Goal: Transaction & Acquisition: Obtain resource

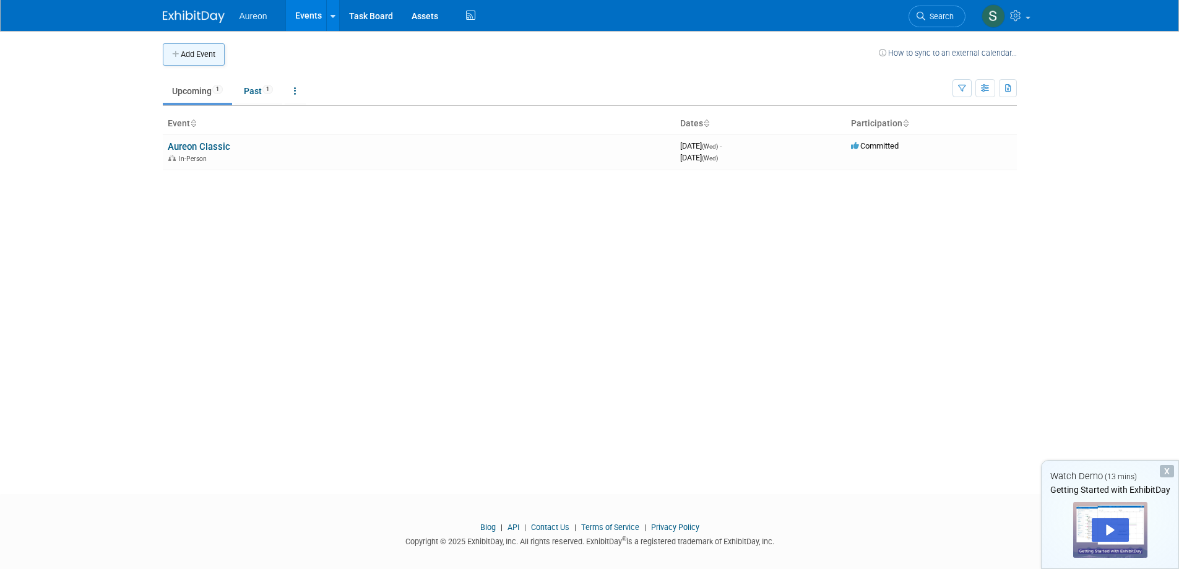
click at [223, 58] on button "Add Event" at bounding box center [194, 54] width 62 height 22
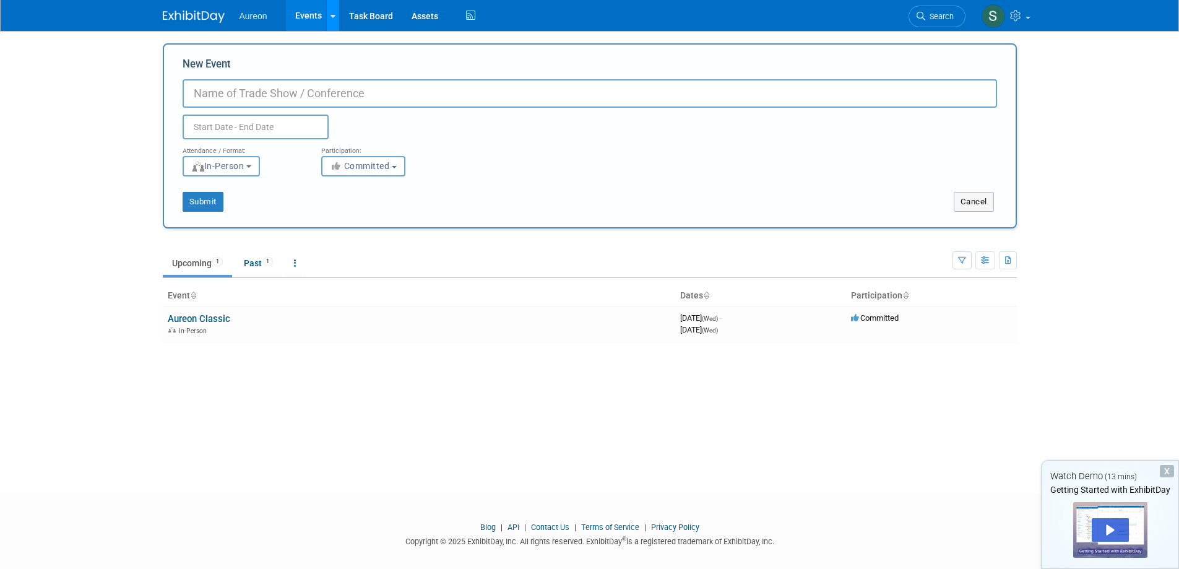
click at [329, 11] on link at bounding box center [332, 15] width 13 height 31
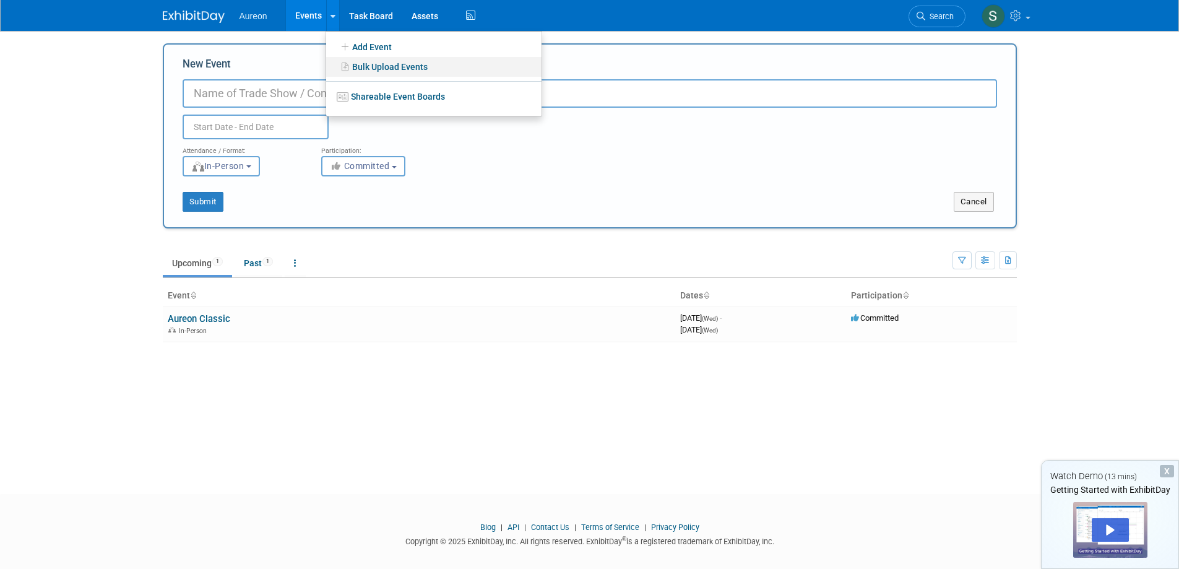
click at [362, 58] on link "Bulk Upload Events" at bounding box center [433, 67] width 215 height 20
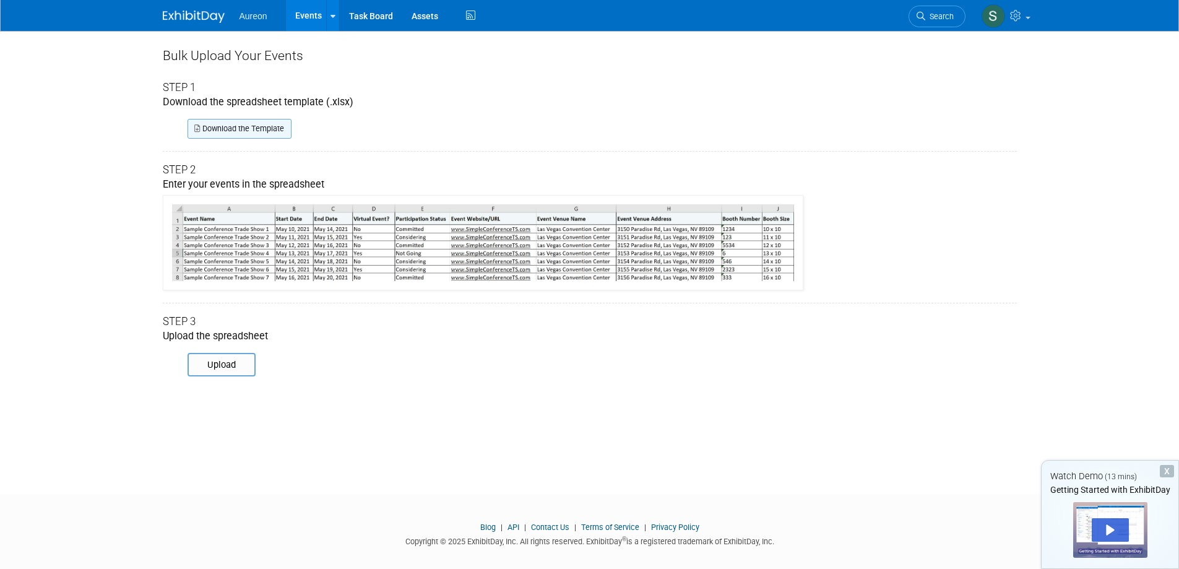
click at [217, 131] on link "Download the Template" at bounding box center [240, 129] width 104 height 20
click at [334, 9] on link at bounding box center [332, 15] width 13 height 31
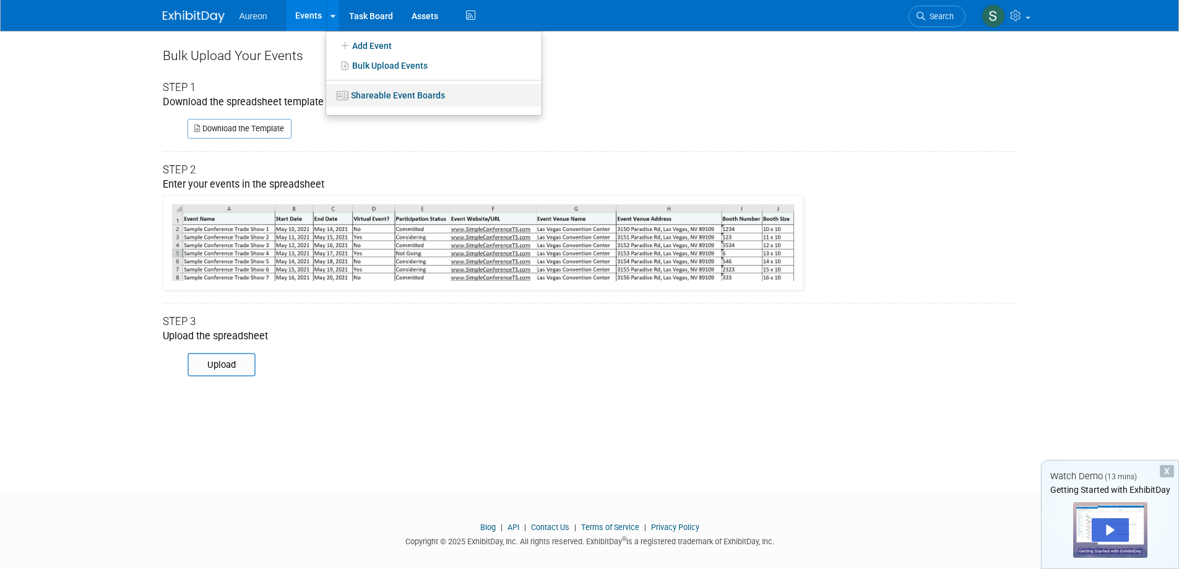
click at [394, 105] on link "Shareable Event Boards" at bounding box center [433, 95] width 215 height 22
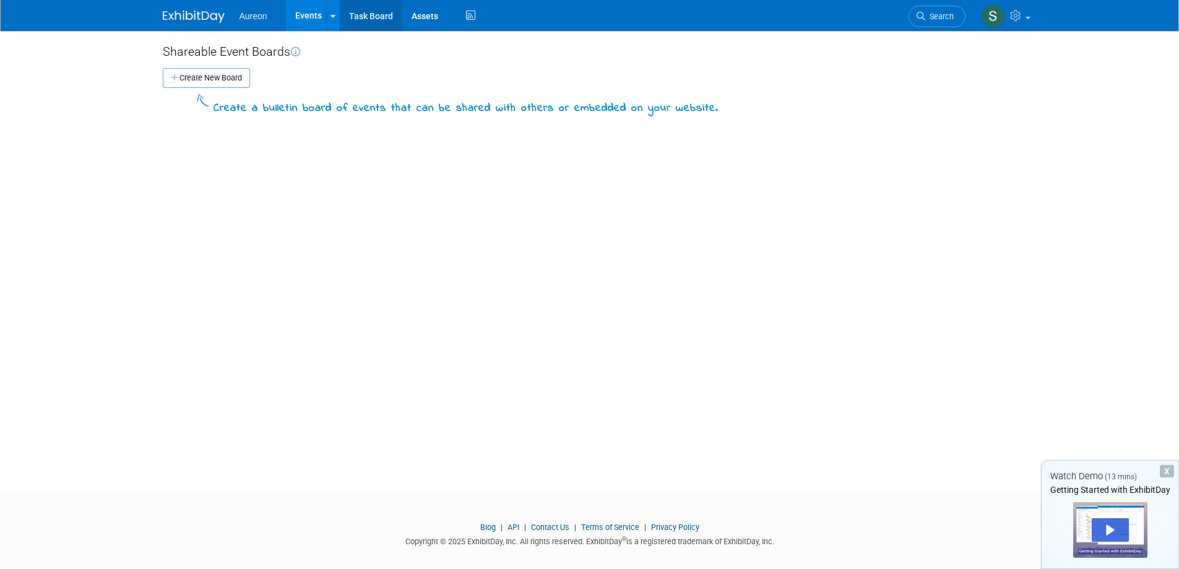
click at [362, 18] on link "Task Board" at bounding box center [371, 15] width 63 height 31
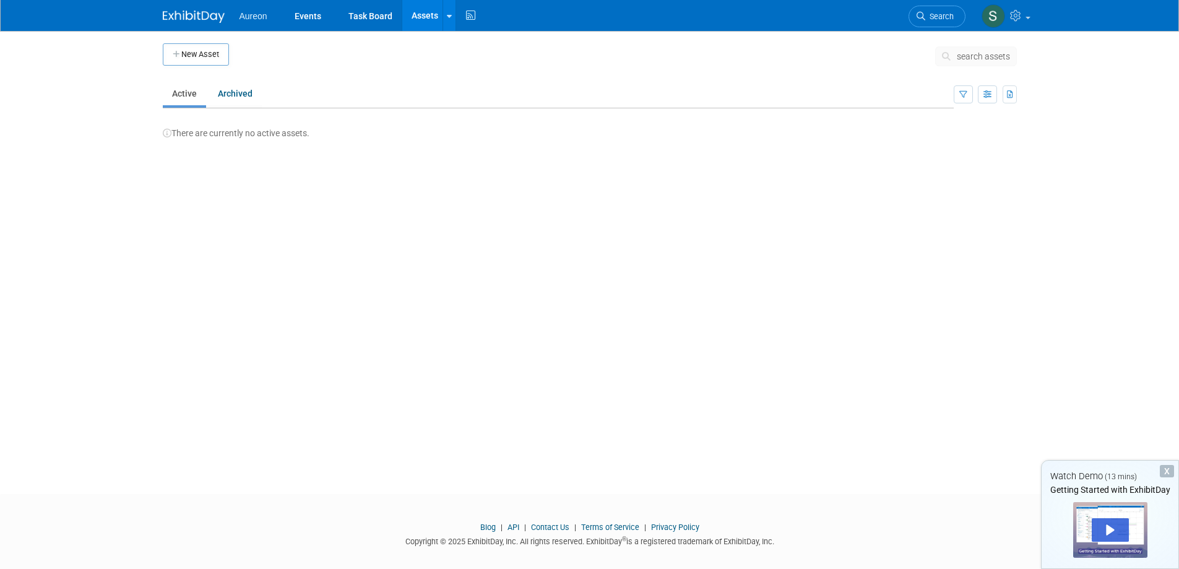
click at [240, 12] on span "Aureon" at bounding box center [254, 16] width 28 height 10
click at [197, 17] on img at bounding box center [194, 17] width 62 height 12
